Goal: Transaction & Acquisition: Purchase product/service

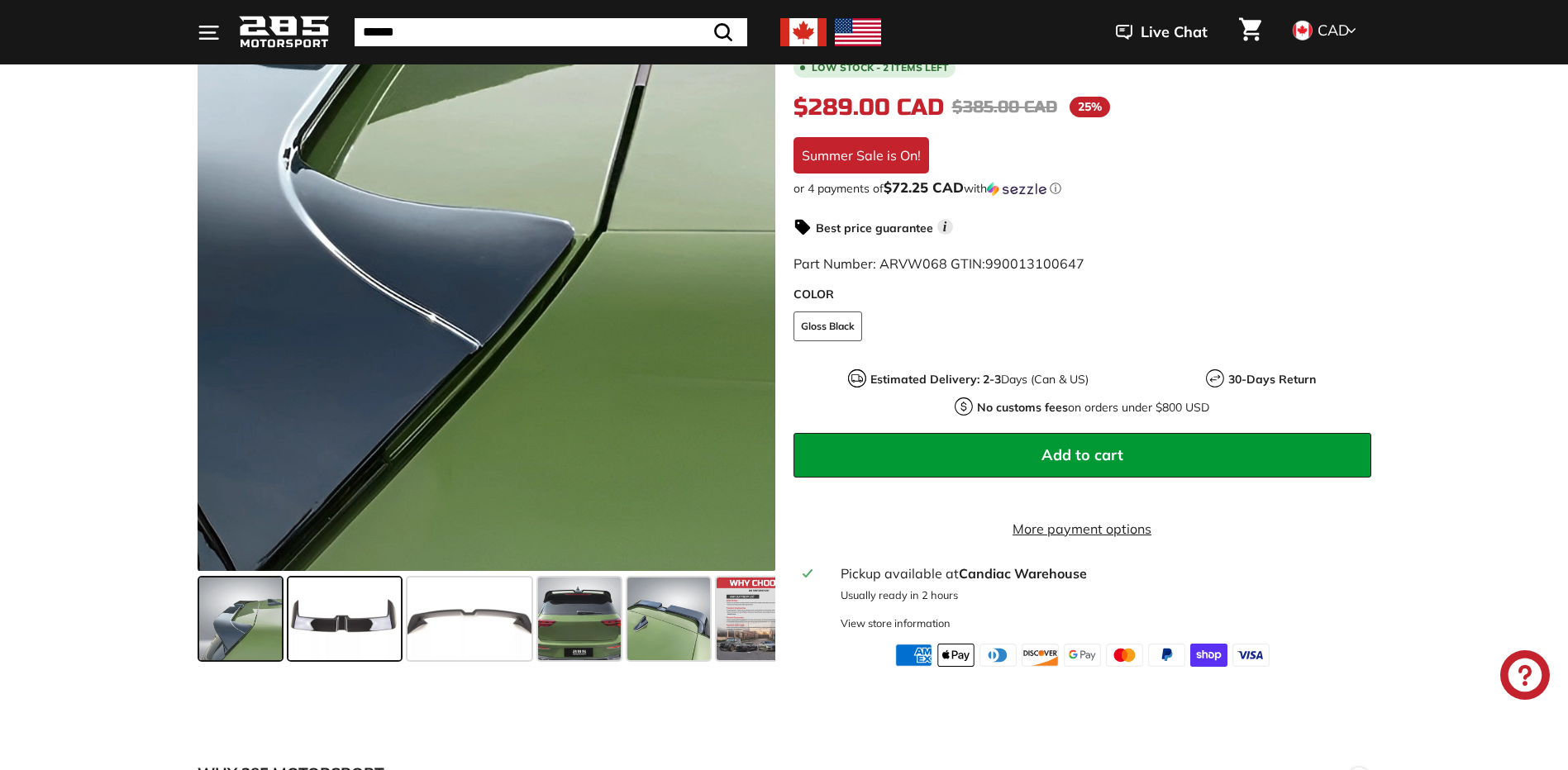
scroll to position [330, 0]
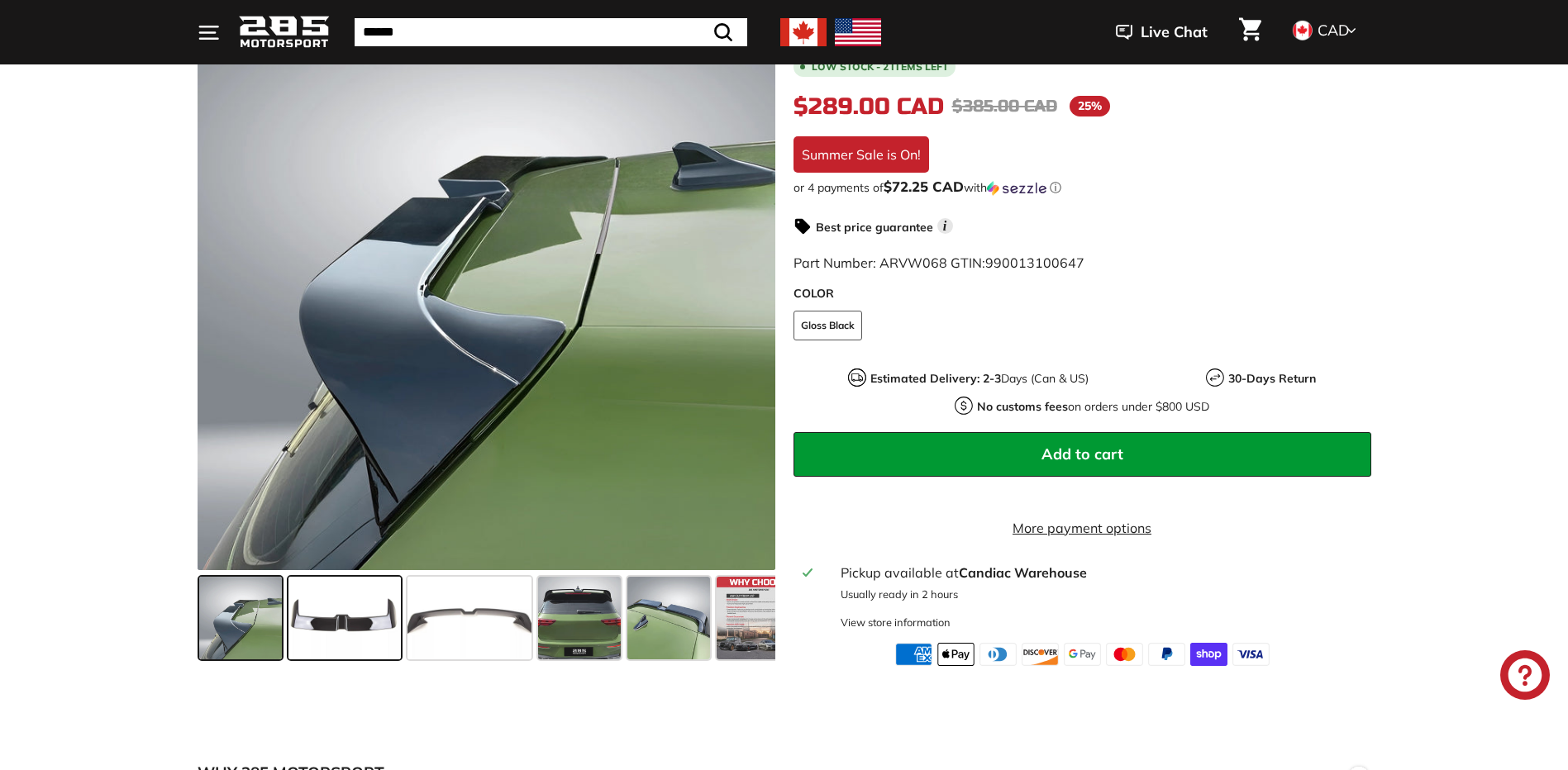
click at [313, 615] on span at bounding box center [344, 618] width 112 height 83
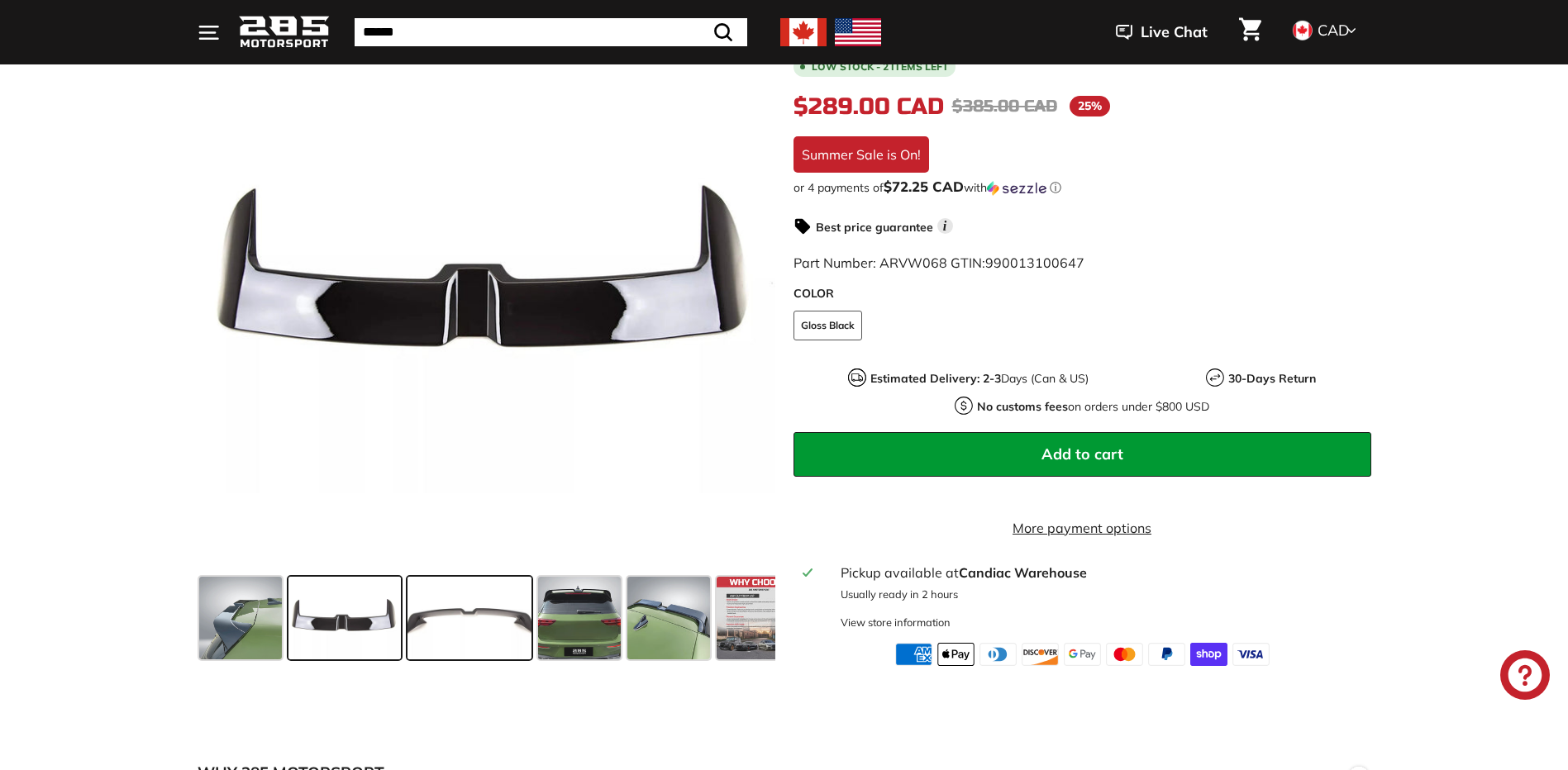
click at [437, 616] on span at bounding box center [469, 618] width 124 height 83
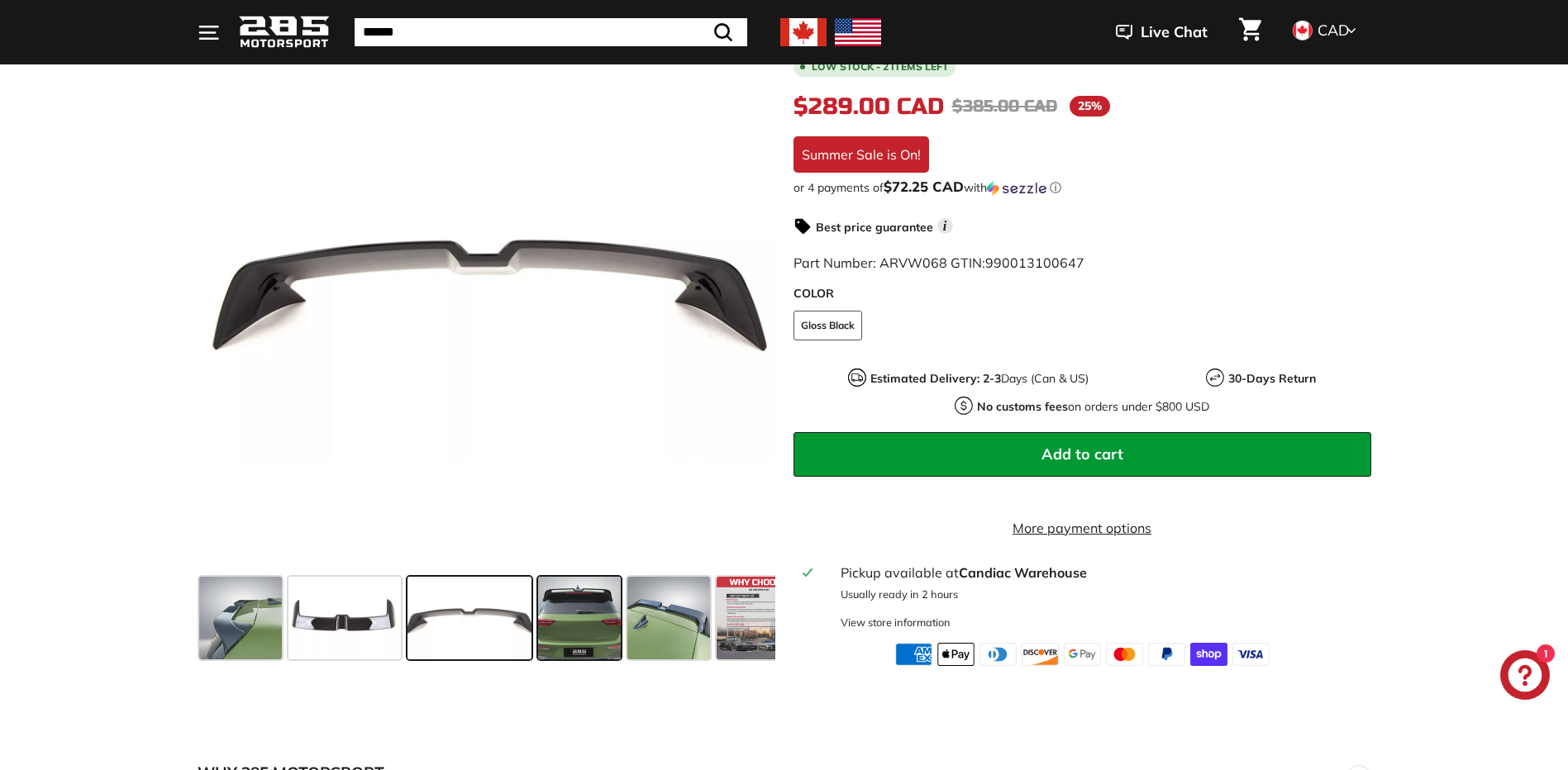
click at [597, 643] on span at bounding box center [579, 618] width 83 height 83
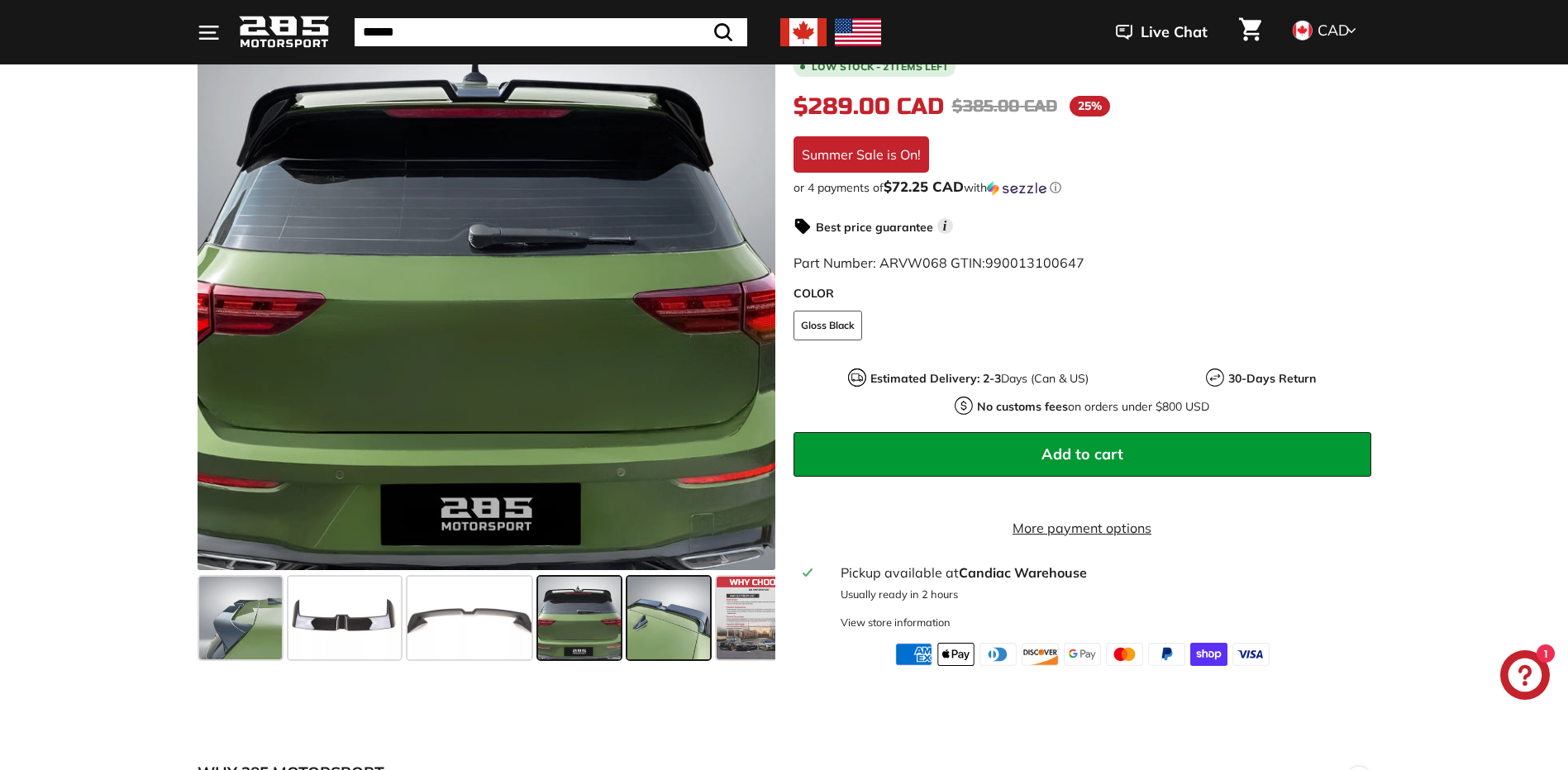
click at [648, 653] on span at bounding box center [669, 618] width 83 height 83
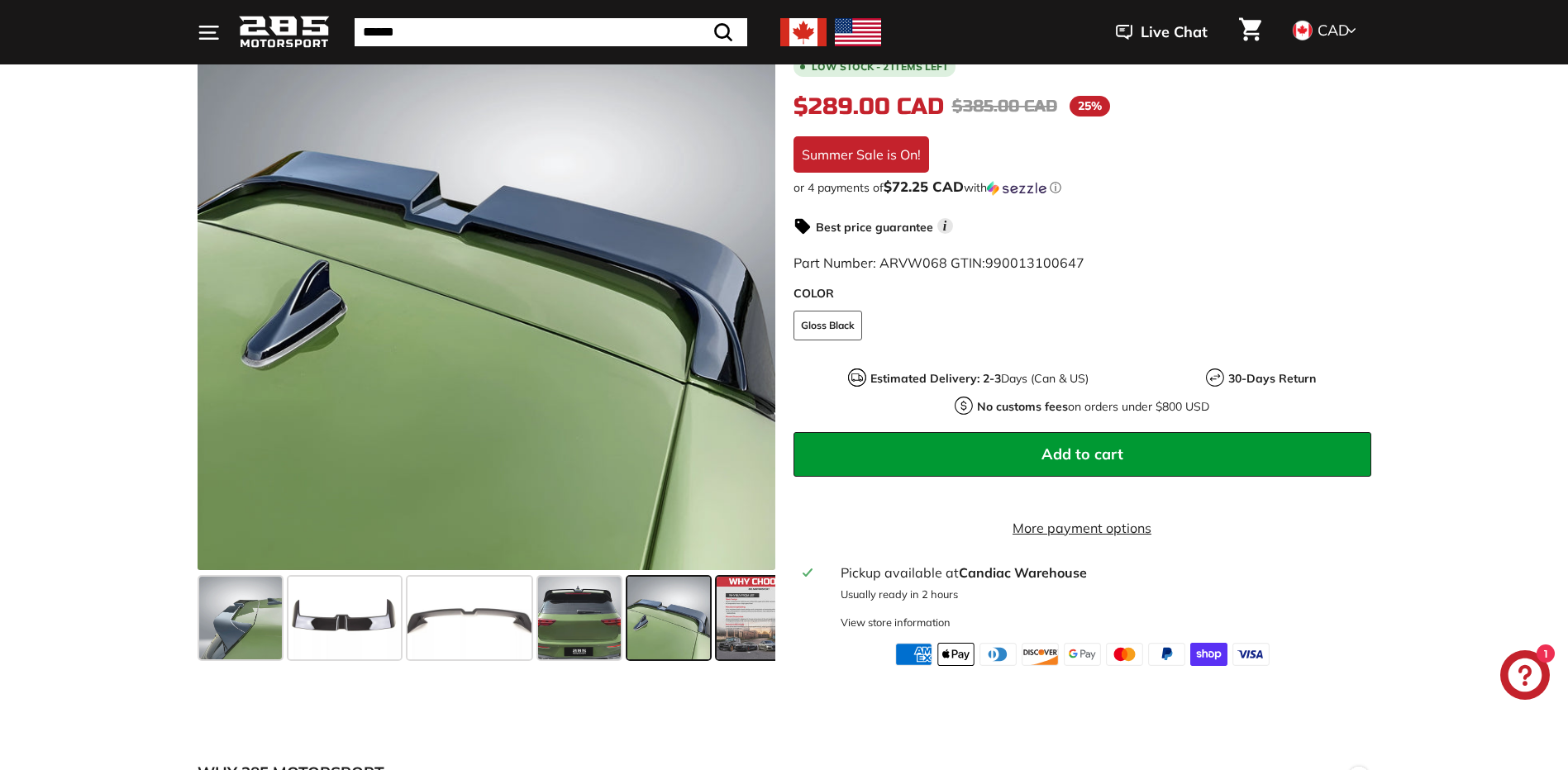
click at [744, 642] on span at bounding box center [757, 618] width 83 height 83
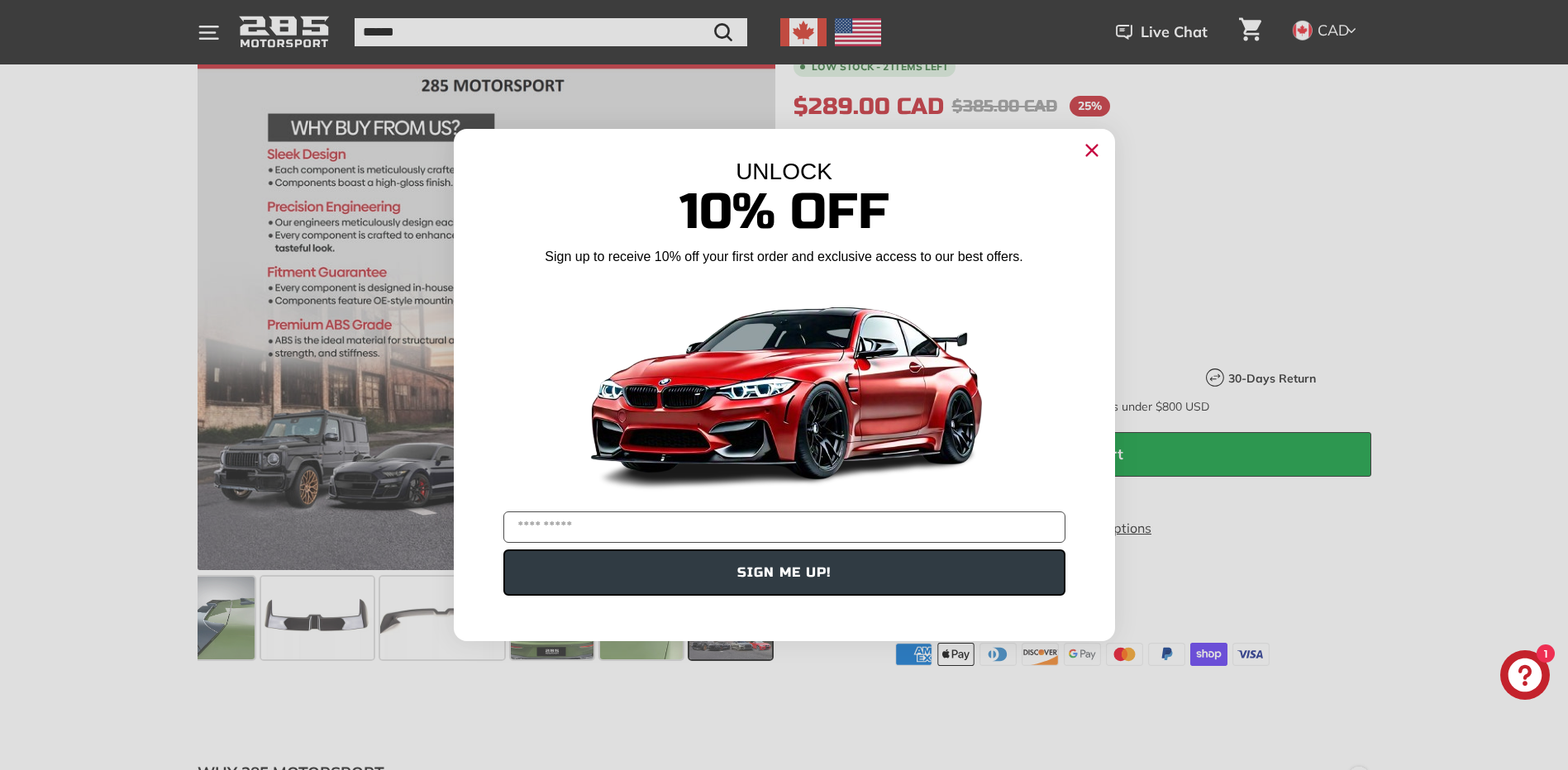
click at [1082, 148] on circle "Close dialog" at bounding box center [1090, 149] width 25 height 25
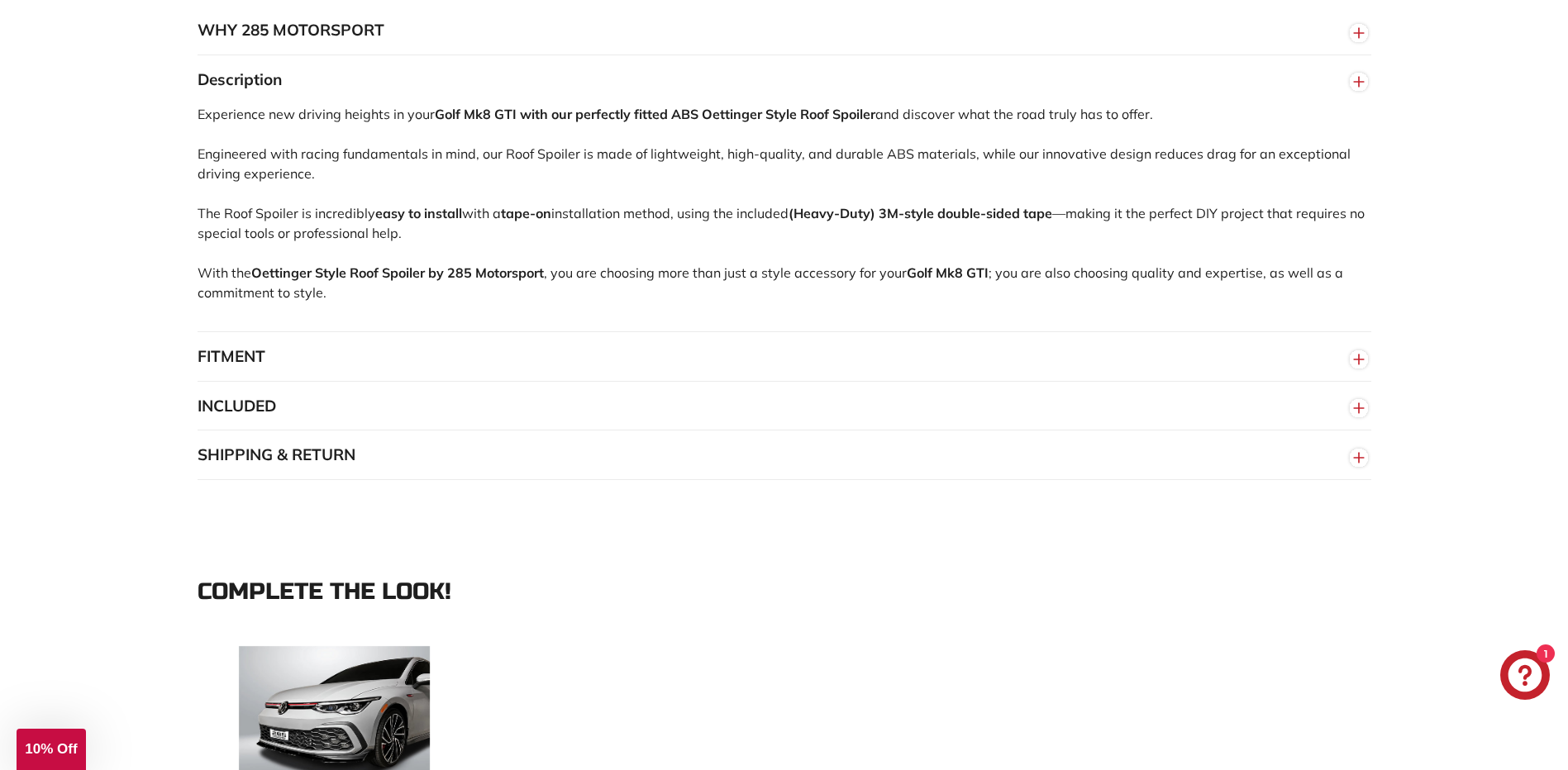
scroll to position [1074, 0]
click at [329, 373] on button "FITMENT" at bounding box center [784, 356] width 1174 height 49
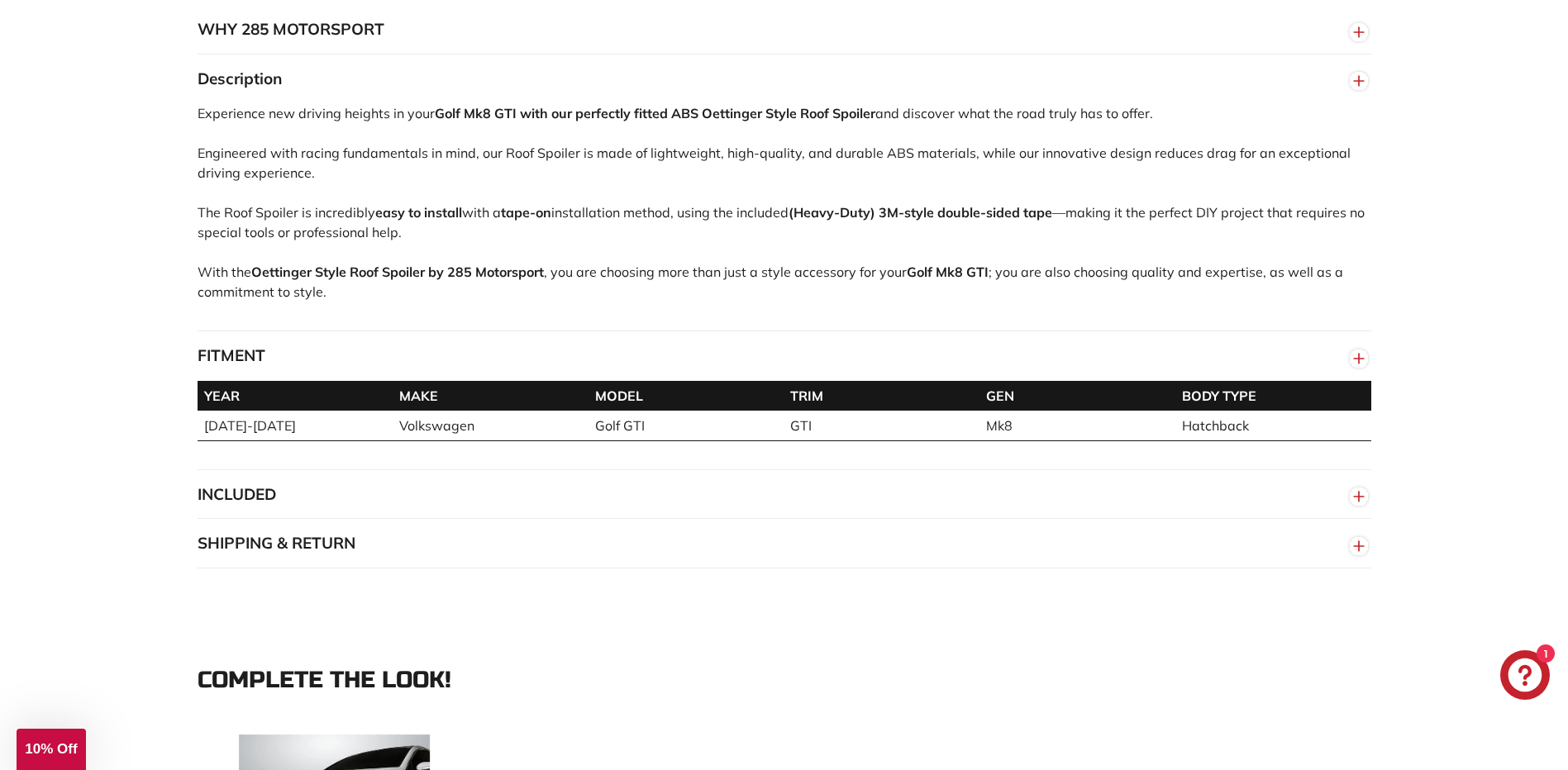
click at [488, 495] on button "INCLUDED" at bounding box center [784, 495] width 1174 height 49
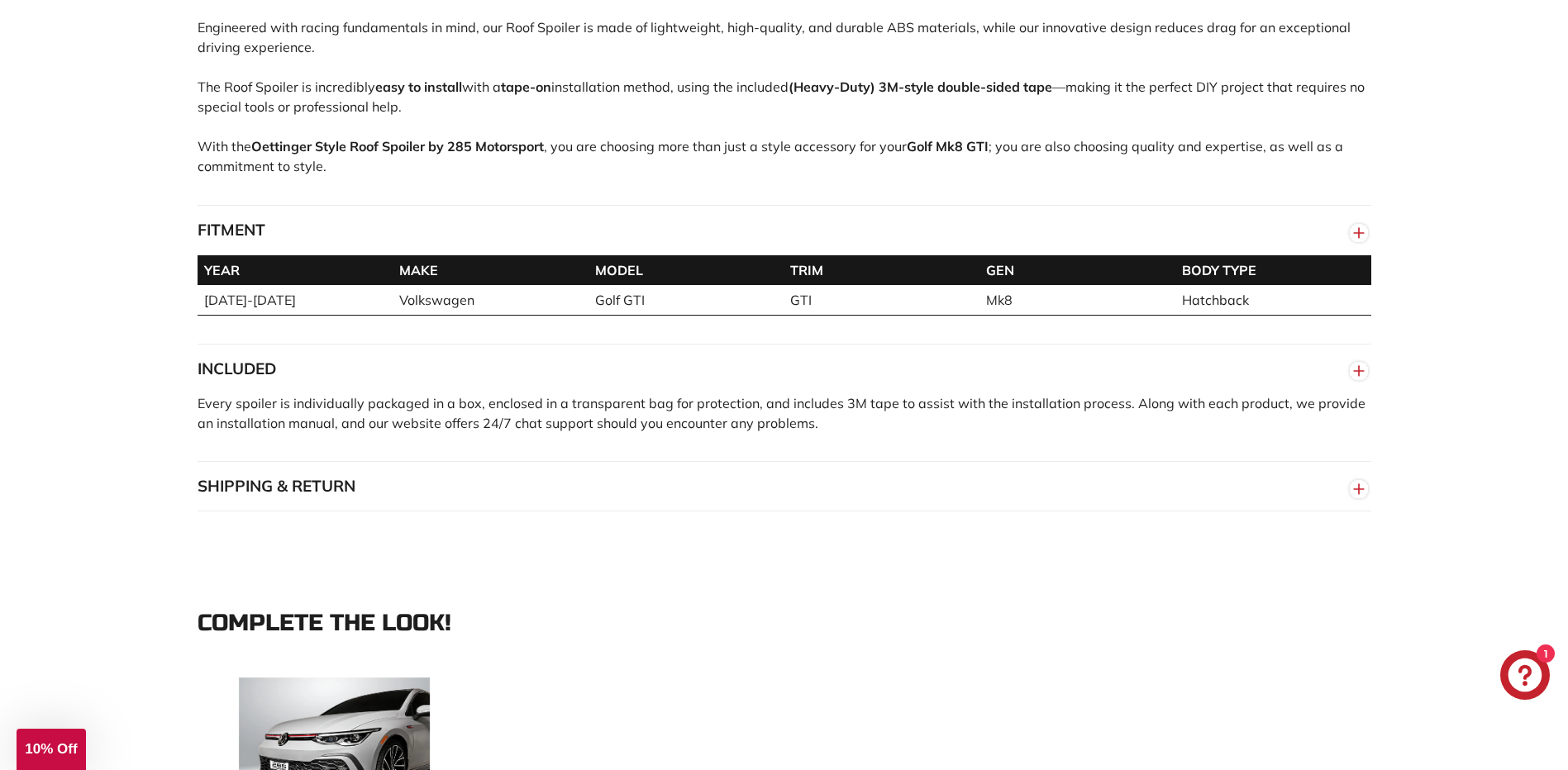
scroll to position [1239, 0]
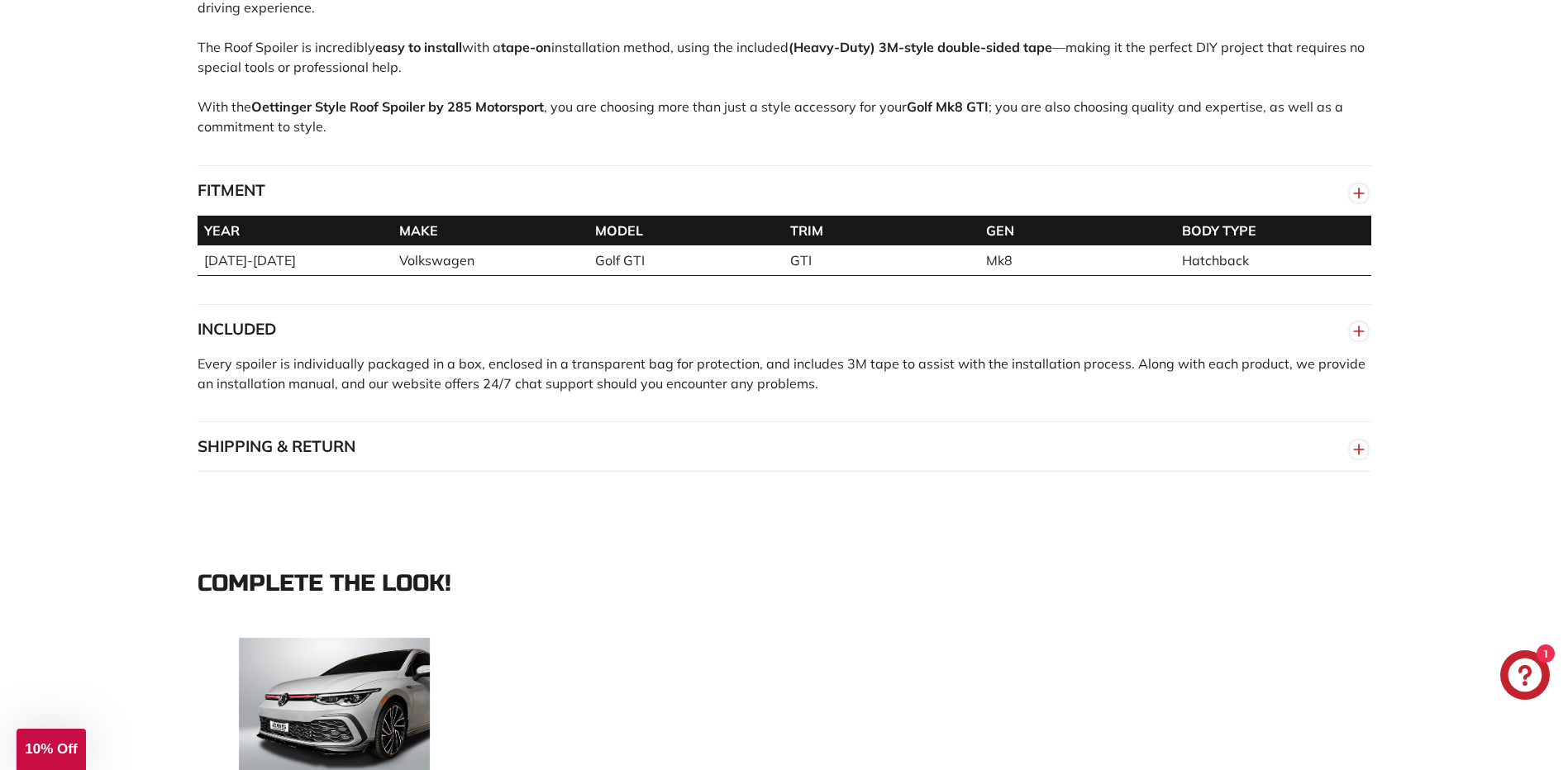
click at [615, 468] on button "SHIPPING & RETURN" at bounding box center [784, 446] width 1174 height 49
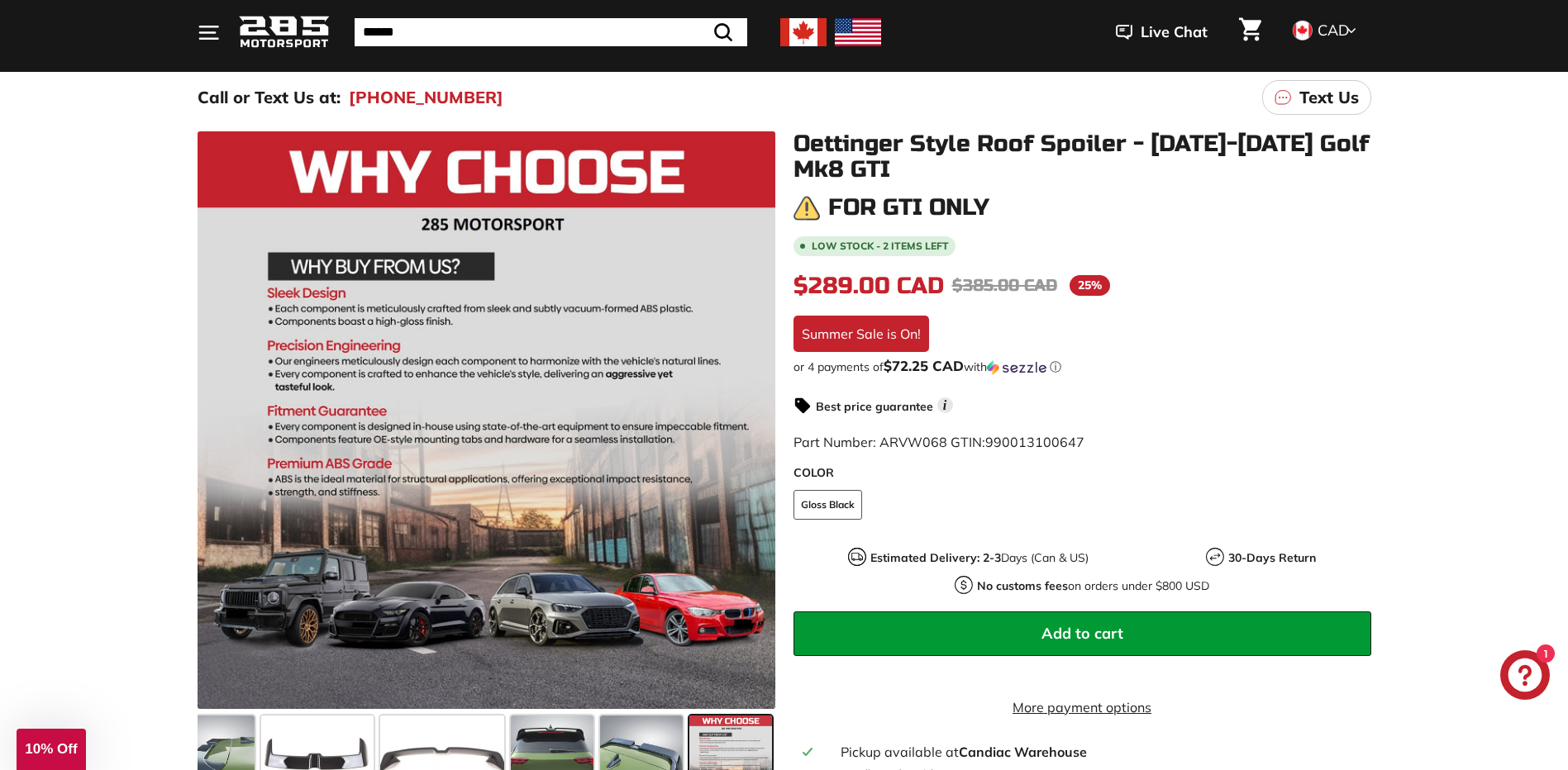
scroll to position [0, 0]
